Goal: Task Accomplishment & Management: Complete application form

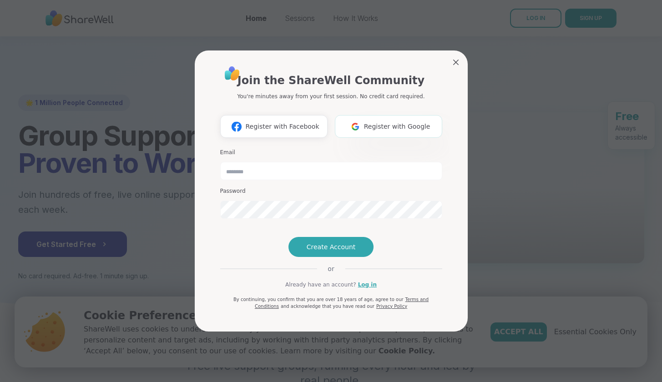
click at [364, 118] on img at bounding box center [355, 126] width 17 height 17
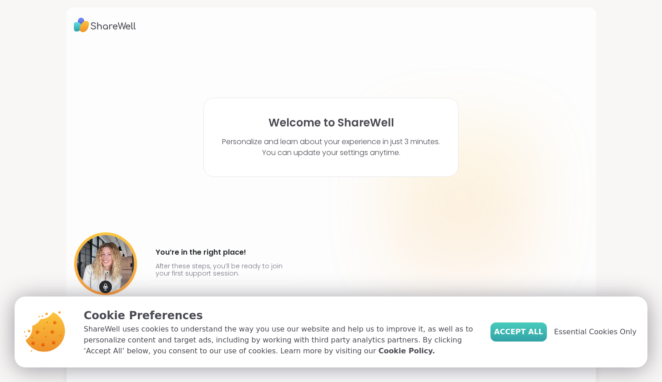
click at [547, 335] on button "Accept All" at bounding box center [519, 332] width 56 height 19
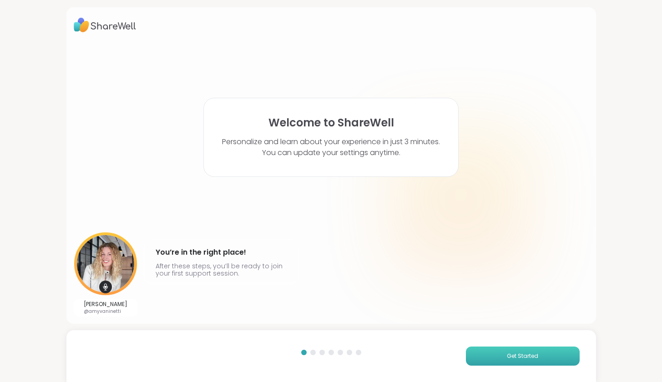
click at [503, 352] on button "Get Started" at bounding box center [523, 356] width 114 height 19
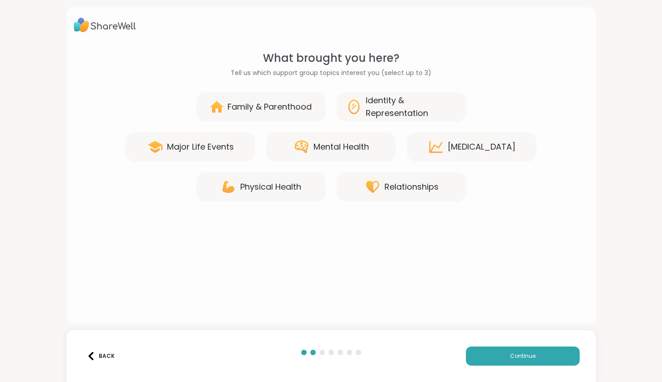
click at [384, 185] on div "Relationships" at bounding box center [402, 187] width 130 height 29
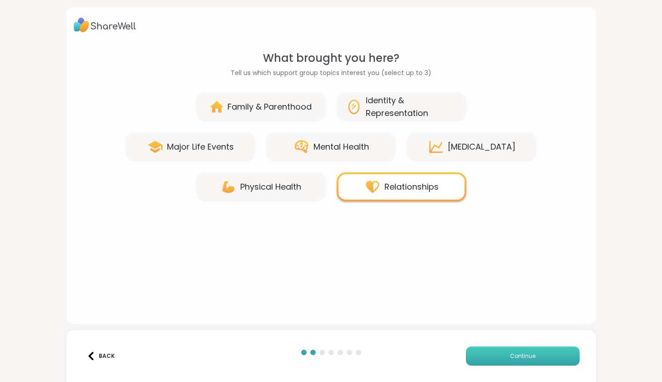
click at [487, 356] on button "Continue" at bounding box center [523, 356] width 114 height 19
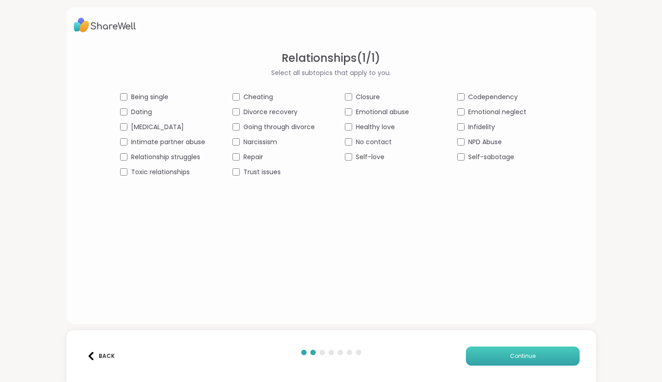
click at [546, 352] on button "Continue" at bounding box center [523, 356] width 114 height 19
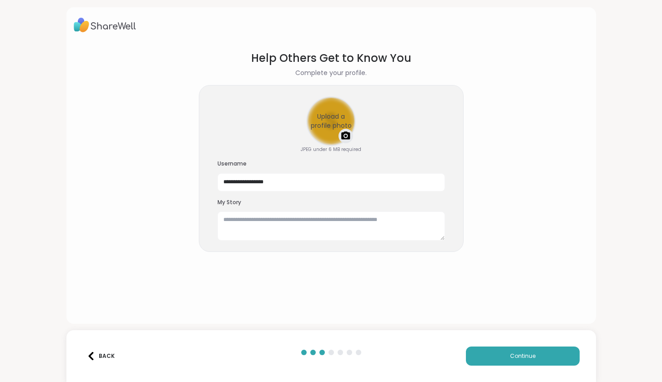
click at [321, 124] on div "Upload a profile photo" at bounding box center [331, 121] width 48 height 48
click at [338, 120] on div "Upload a profile photo" at bounding box center [331, 121] width 48 height 48
click at [342, 127] on div at bounding box center [331, 121] width 48 height 48
click at [358, 177] on input "**********" at bounding box center [332, 182] width 228 height 18
drag, startPoint x: 358, startPoint y: 177, endPoint x: 275, endPoint y: 170, distance: 83.6
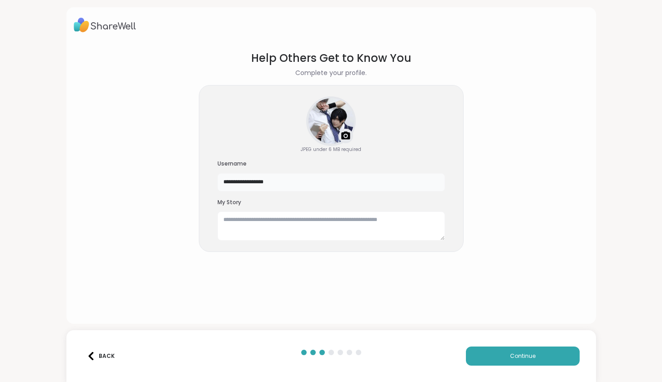
click at [275, 170] on div "**********" at bounding box center [332, 175] width 228 height 31
click at [335, 134] on div at bounding box center [331, 121] width 48 height 48
click at [365, 183] on input "text" at bounding box center [332, 182] width 228 height 18
type input "********"
click at [341, 228] on textarea at bounding box center [332, 226] width 228 height 29
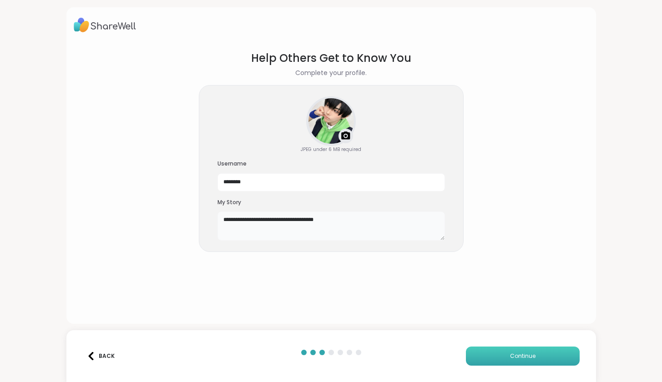
type textarea "**********"
click at [523, 356] on span "Continue" at bounding box center [522, 356] width 25 height 8
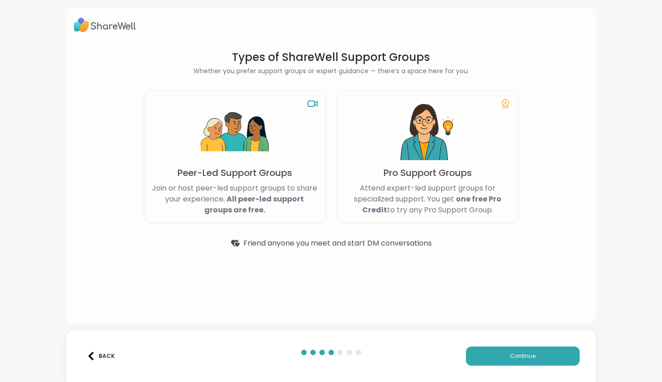
click at [289, 244] on span "Friend anyone you meet and start DM conversations" at bounding box center [338, 243] width 188 height 11
click at [308, 178] on div "Peer-Led Support Groups Join or host peer-led support groups to share your expe…" at bounding box center [235, 157] width 182 height 133
click at [397, 160] on img at bounding box center [428, 132] width 68 height 68
click at [511, 358] on span "Continue" at bounding box center [522, 356] width 25 height 8
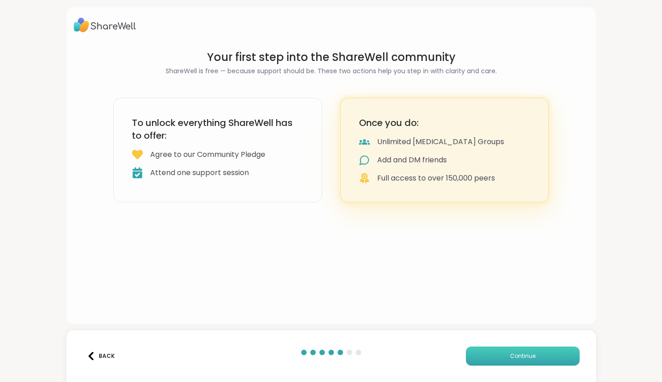
click at [511, 358] on span "Continue" at bounding box center [522, 356] width 25 height 8
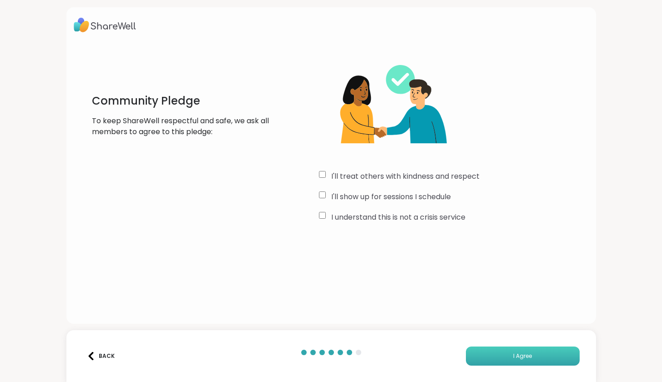
click at [501, 350] on button "I Agree" at bounding box center [523, 356] width 114 height 19
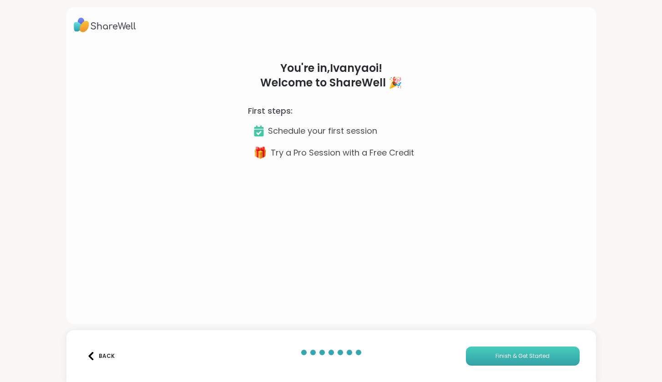
click at [501, 350] on button "Finish & Get Started" at bounding box center [523, 356] width 114 height 19
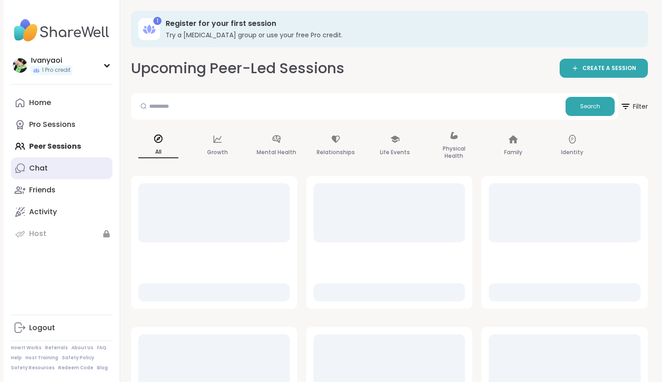
click at [59, 163] on link "Chat" at bounding box center [62, 169] width 102 height 22
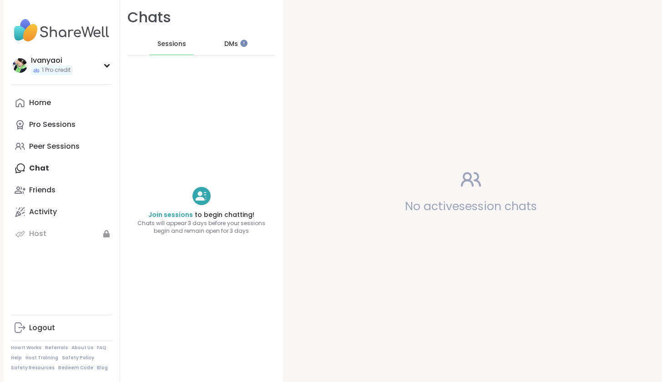
click at [213, 43] on div "DMs" at bounding box center [231, 44] width 45 height 22
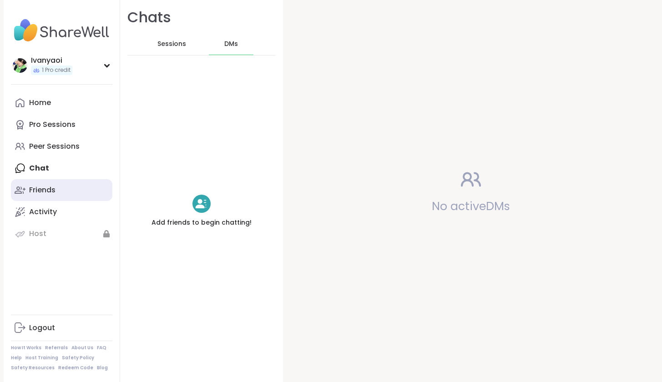
click at [62, 183] on link "Friends" at bounding box center [62, 190] width 102 height 22
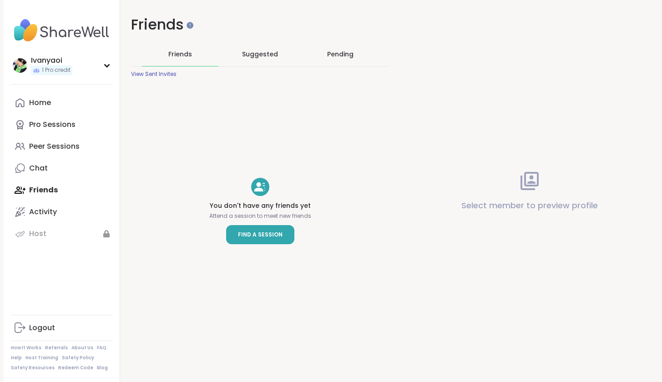
click at [256, 234] on span "Find a Session" at bounding box center [260, 234] width 45 height 9
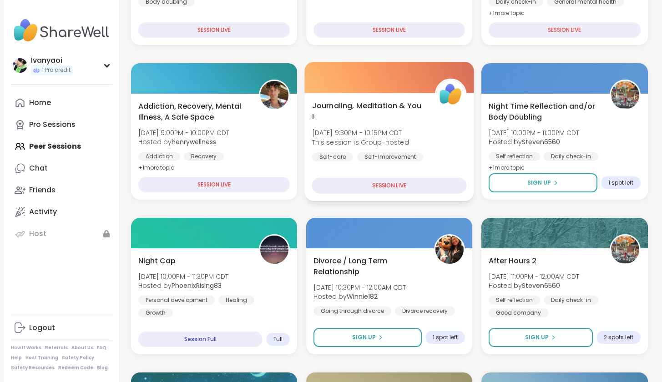
scroll to position [271, 0]
